Goal: Communication & Community: Ask a question

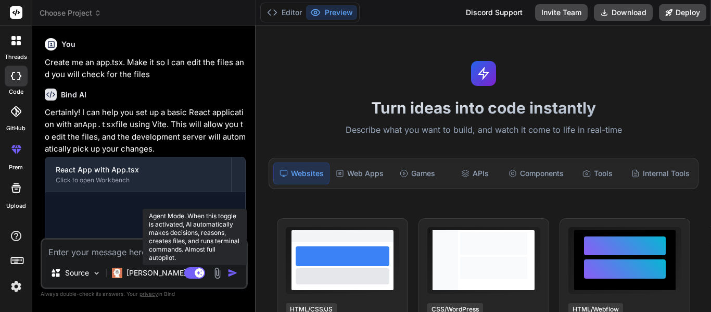
click at [193, 277] on rect at bounding box center [194, 272] width 21 height 11
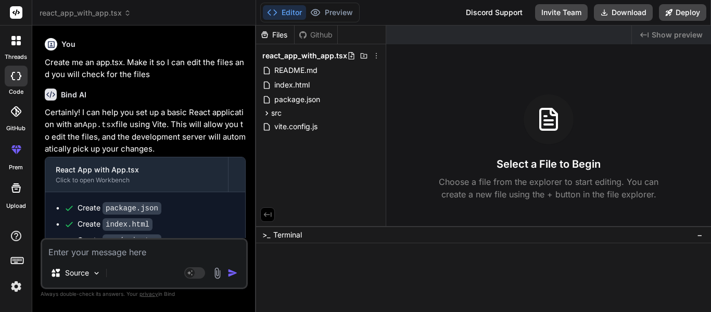
scroll to position [42, 0]
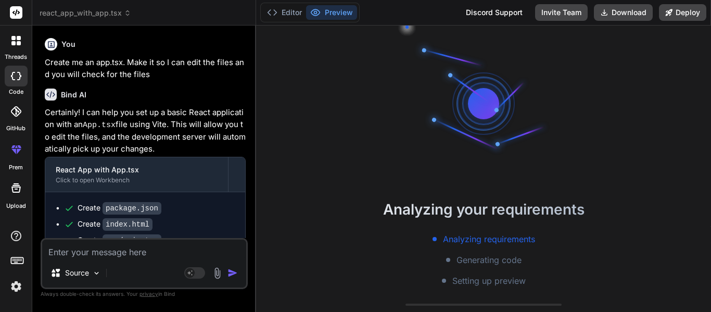
click at [19, 45] on div at bounding box center [16, 41] width 22 height 22
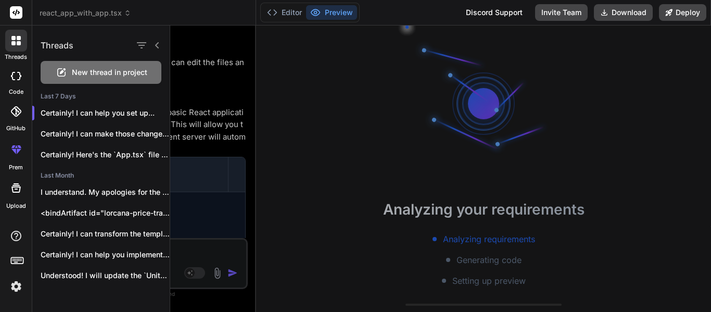
click at [69, 71] on div "New thread in project" at bounding box center [101, 72] width 121 height 23
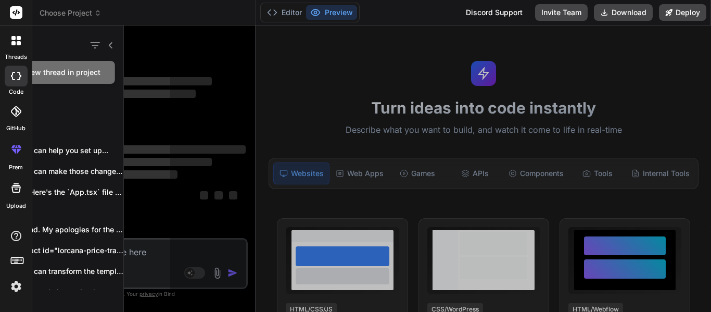
type textarea "x"
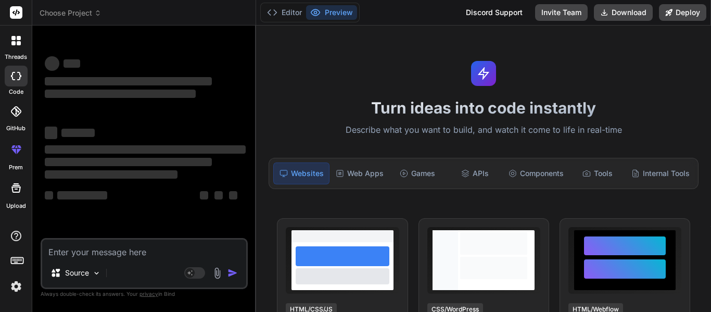
click at [118, 247] on textarea at bounding box center [144, 249] width 204 height 19
type textarea "Can y"
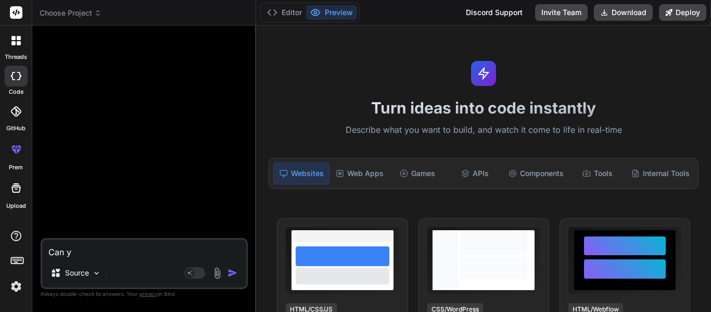
type textarea "x"
type textarea "Can yo"
type textarea "x"
type textarea "Can you"
type textarea "x"
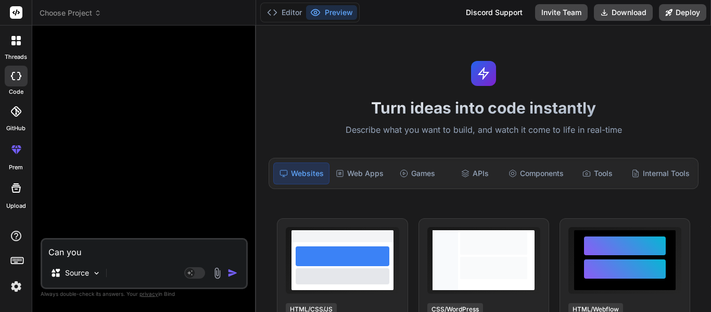
type textarea "Can you"
type textarea "x"
type textarea "Can you c"
type textarea "x"
type textarea "Can you cr"
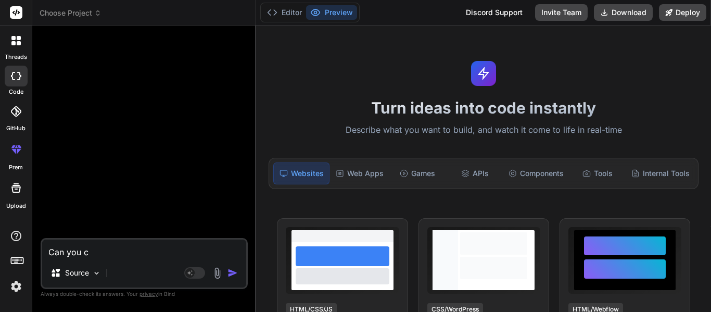
type textarea "x"
type textarea "Can you cre"
type textarea "x"
type textarea "Can you crea"
type textarea "x"
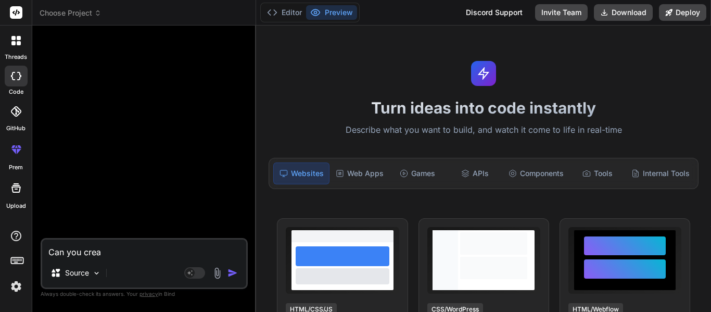
type textarea "Can you creat"
type textarea "x"
type textarea "Can you create"
type textarea "x"
type textarea "Can you create"
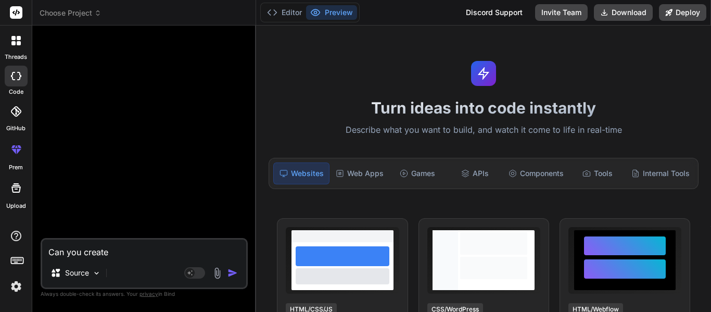
type textarea "x"
type textarea "Can you create a"
type textarea "x"
type textarea "Can you create a"
type textarea "x"
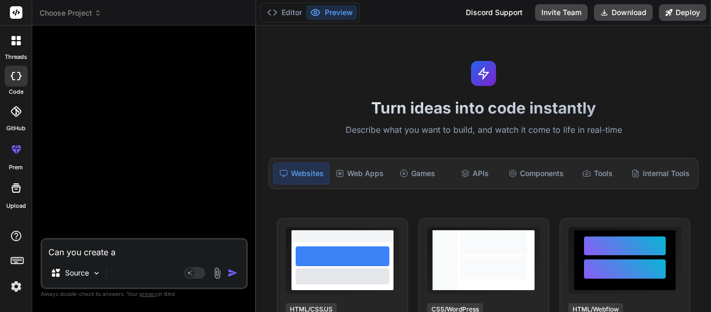
type textarea "Can you create a s"
type textarea "x"
type textarea "Can you create a si"
type textarea "x"
type textarea "Can you create a sig"
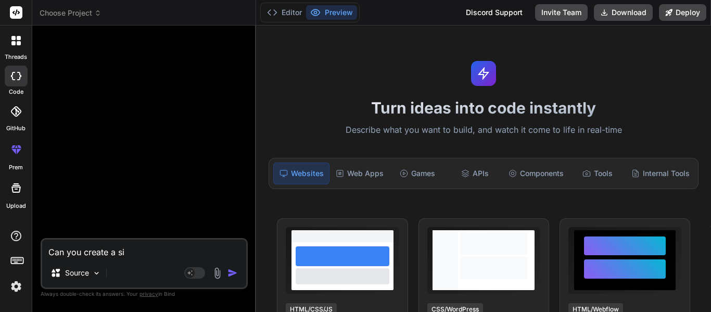
type textarea "x"
type textarea "Can you create a sign"
type textarea "x"
type textarea "Can you create a signl"
type textarea "x"
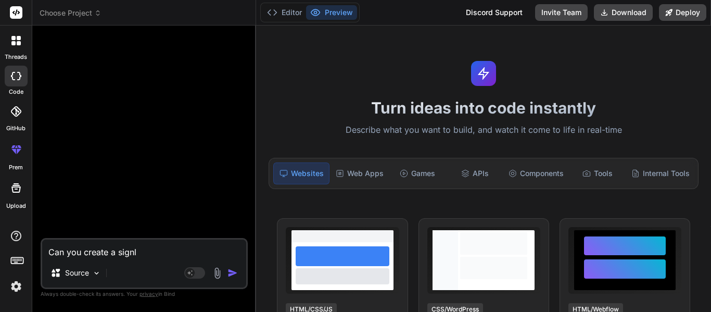
type textarea "Can you create a signle"
type textarea "x"
type textarea "Can you create a single"
type textarea "x"
type textarea "Can you create a single i"
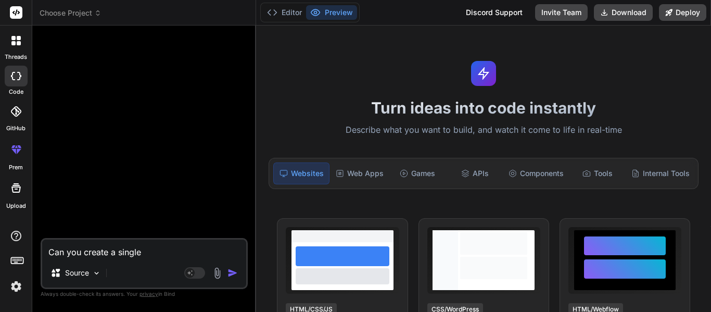
type textarea "x"
type textarea "Can you create a single in"
type textarea "x"
type textarea "Can you create a single ind"
type textarea "x"
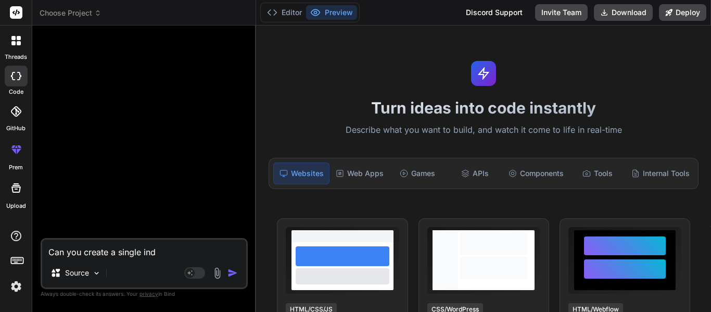
type textarea "Can you create a single [GEOGRAPHIC_DATA]"
type textarea "x"
type textarea "Can you create a single index"
type textarea "x"
type textarea "Can you create a single index."
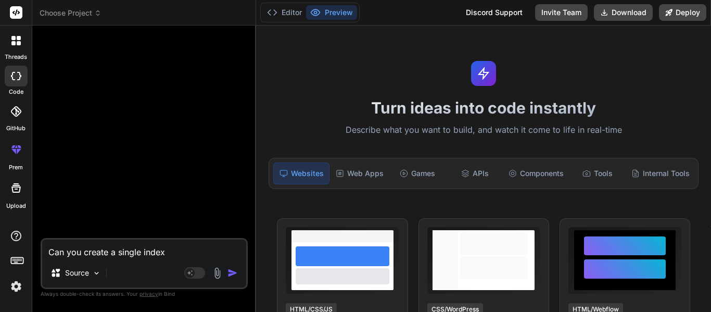
type textarea "x"
type textarea "Can you create a single index.h"
type textarea "x"
type textarea "Can you create a single [DOMAIN_NAME]"
type textarea "x"
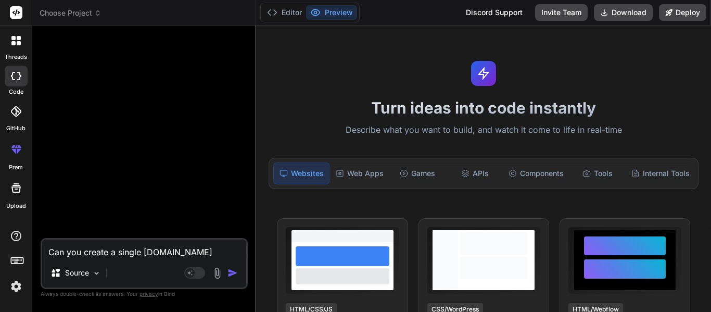
type textarea "Can you create a single index.htm"
type textarea "x"
type textarea "Can you create a single index.html"
type textarea "x"
type textarea "Can you create a single index.html"
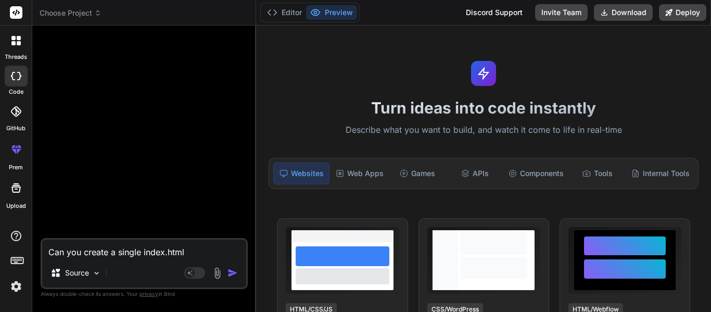
type textarea "x"
type textarea "Can you create a single index.html p"
type textarea "x"
type textarea "Can you create a single index.html pa"
type textarea "x"
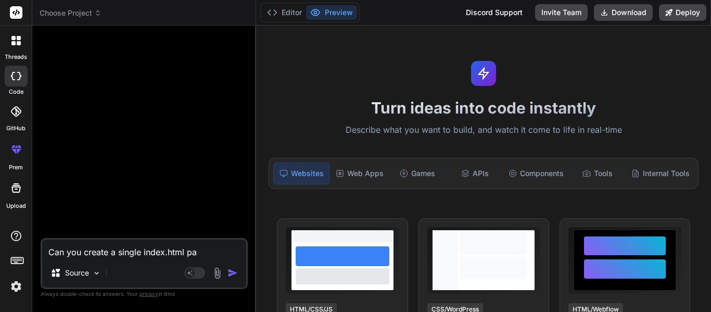
type textarea "Can you create a single index.html pah"
type textarea "x"
type textarea "Can you create a single index.html pahg"
type textarea "x"
type textarea "Can you create a single index.html pahge"
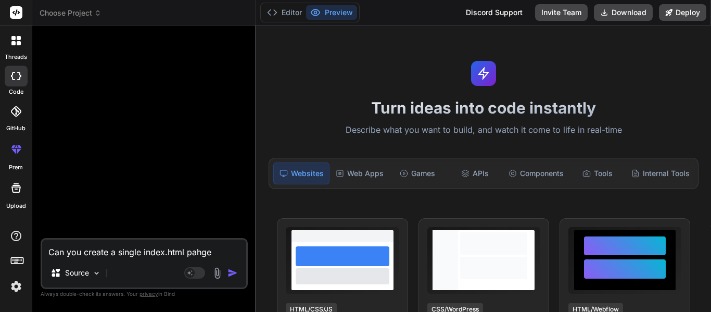
type textarea "x"
type textarea "Can you create a single index.html pahg"
type textarea "x"
type textarea "Can you create a single index.html pah"
type textarea "x"
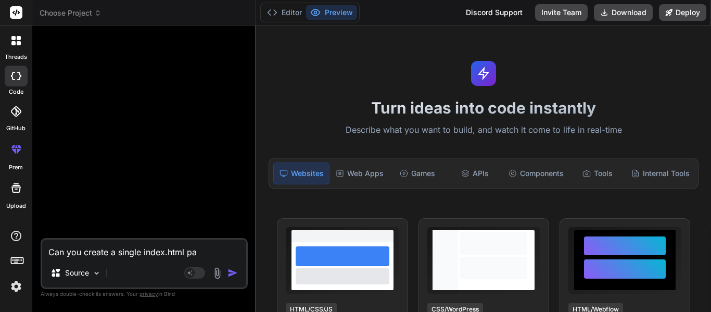
type textarea "Can you create a single index.html pag"
type textarea "x"
type textarea "Can you create a single index.html page"
type textarea "x"
type textarea "Can you create a single index.html page"
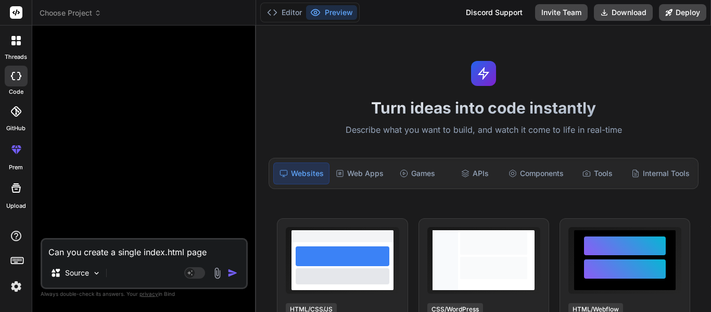
type textarea "x"
type textarea "Can you create a single index.html page w"
type textarea "x"
type textarea "Can you create a single index.html page wi"
type textarea "x"
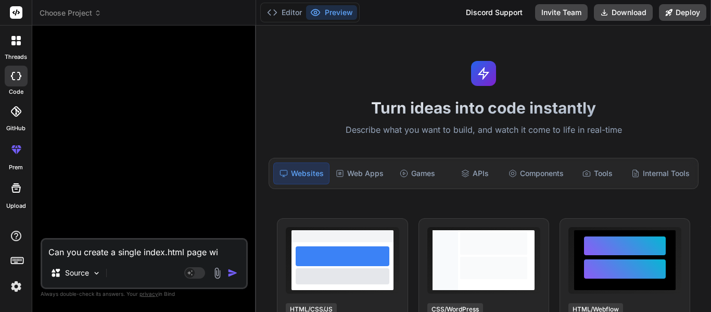
type textarea "Can you create a single index.html page wit"
type textarea "x"
type textarea "Can you create a single index.html page with"
type textarea "x"
type textarea "Can you create a single index.html page with"
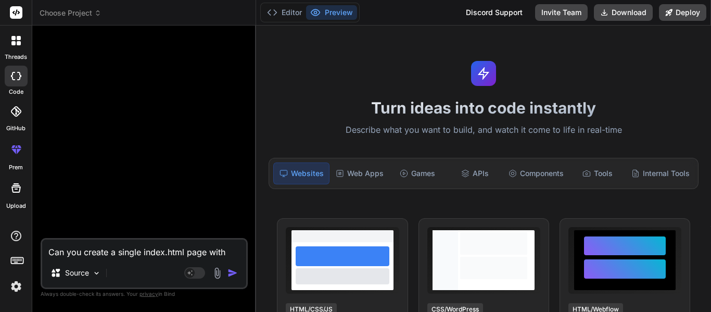
type textarea "x"
type textarea "Can you create a single index.html page with t"
type textarea "x"
type textarea "Can you create a single index.html page with th"
type textarea "x"
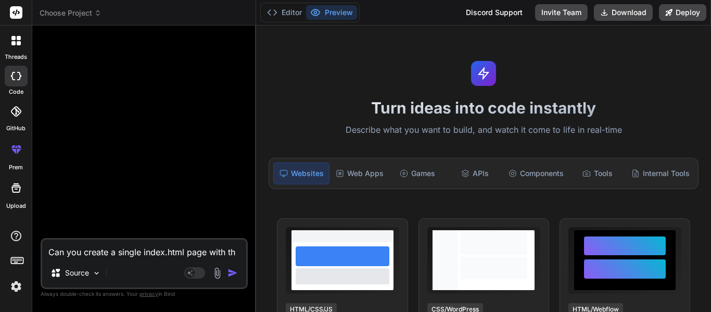
type textarea "Can you create a single index.html page with thi"
type textarea "x"
type textarea "Can you create a single index.html page with this"
type textarea "x"
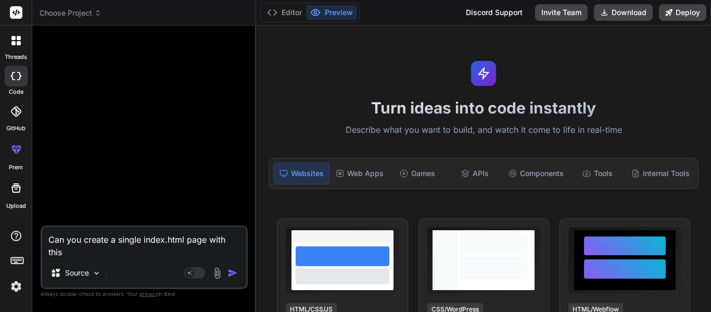
type textarea "Can you create a single index.html page with this"
type textarea "x"
type textarea "Can you create a single index.html page with this c"
type textarea "x"
type textarea "Can you create a single index.html page with this co"
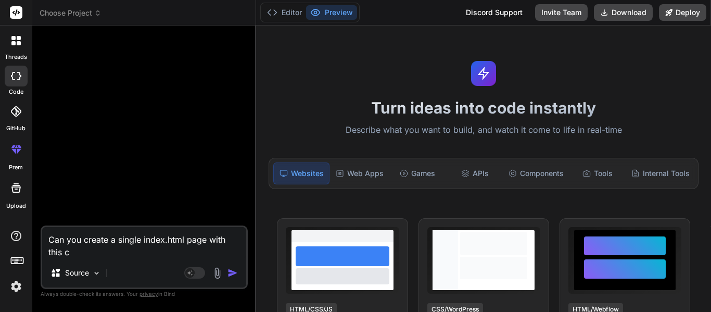
type textarea "x"
type textarea "Can you create a single index.html page with this cot"
type textarea "x"
type textarea "Can you create a single index.html page with this cotn"
type textarea "x"
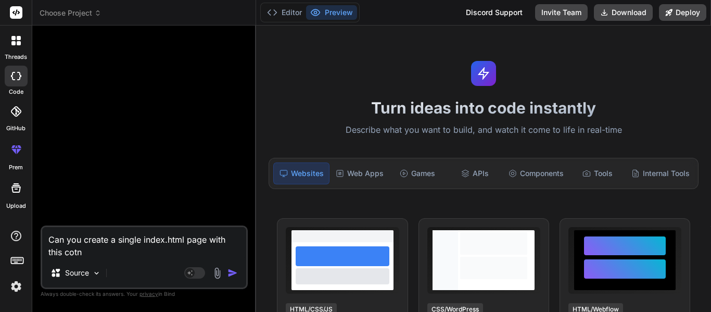
type textarea "Can you create a single index.html page with this cotne"
type textarea "x"
type textarea "Can you create a single index.html page with this cotnen"
type textarea "x"
type textarea "Can you create a single index.html page with this cotnent"
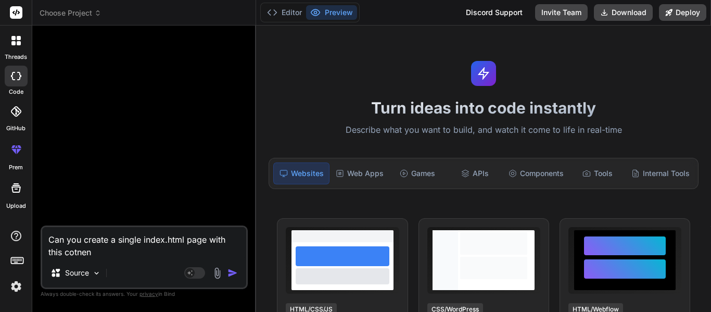
type textarea "x"
type textarea "Can you create a single index.html page with this cotnen"
type textarea "x"
type textarea "Can you create a single index.html page with this cotne"
type textarea "x"
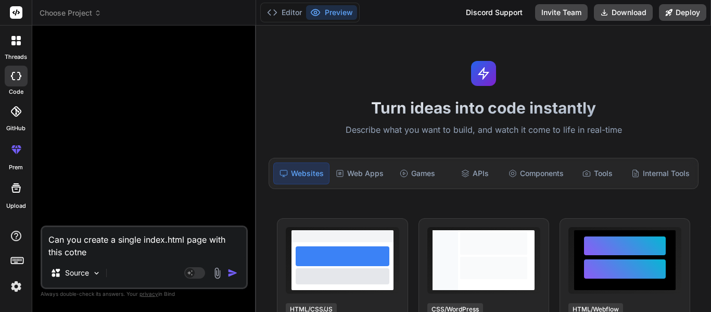
type textarea "Can you create a single index.html page with this cotn"
type textarea "x"
type textarea "Can you create a single index.html page with this cot"
type textarea "x"
type textarea "Can you create a single index.html page with this co"
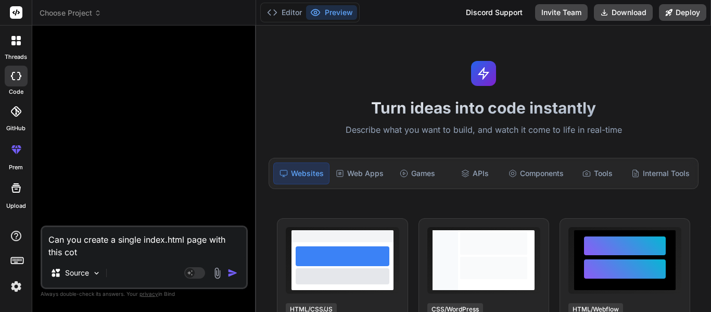
type textarea "x"
type textarea "Can you create a single index.html page with this c"
type textarea "x"
type textarea "Can you create a single index.html page with this co"
type textarea "x"
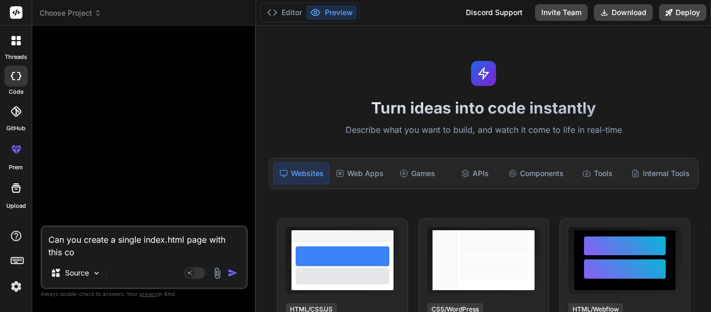
type textarea "Can you create a single index.html page with this con"
type textarea "x"
type textarea "Can you create a single index.html page with this cont"
type textarea "x"
type textarea "Can you create a single index.html page with this [PERSON_NAME]"
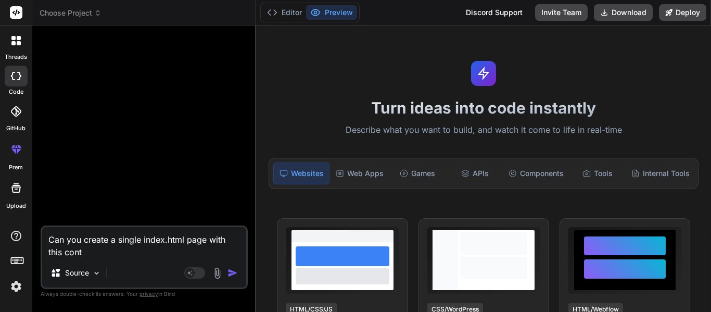
type textarea "x"
type textarea "Can you create a single index.html page with this conten"
type textarea "x"
type textarea "Can you create a single index.html page with this content"
type textarea "x"
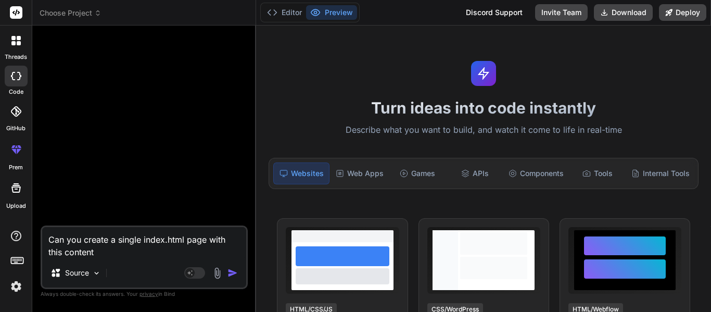
type textarea "Can you create a single index.html page with this content:"
type textarea "x"
type textarea "Can you create a single index.html page with this content:"
type textarea "x"
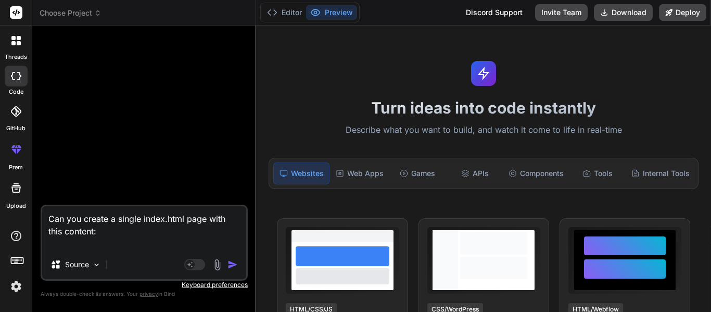
type textarea "Can you create a single index.html page with this content:"
